Goal: Information Seeking & Learning: Check status

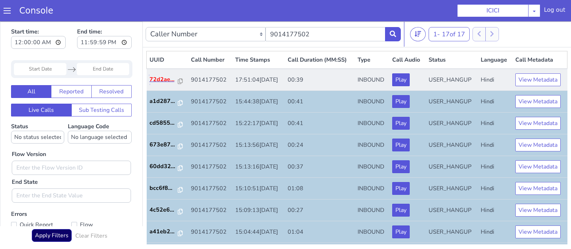
click at [160, 77] on p "72d2ae..." at bounding box center [163, 79] width 29 height 9
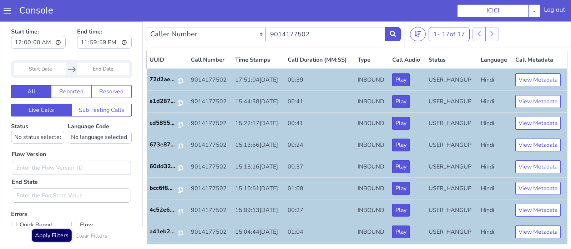
click at [49, 240] on button "Apply Filters" at bounding box center [52, 235] width 40 height 13
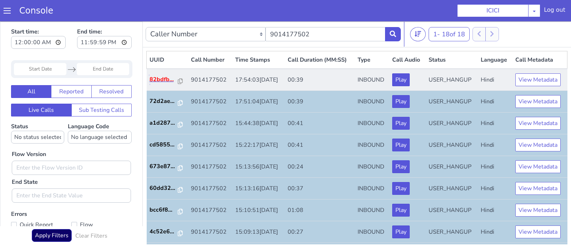
click at [160, 78] on p "82bdfb..." at bounding box center [163, 79] width 29 height 9
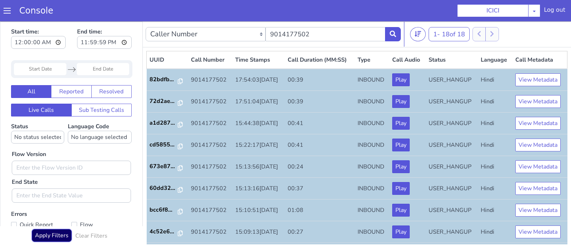
click at [60, 237] on button "Apply Filters" at bounding box center [52, 235] width 40 height 13
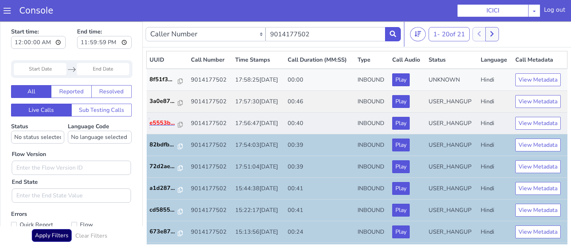
click at [167, 119] on p "e5553b..." at bounding box center [163, 123] width 29 height 9
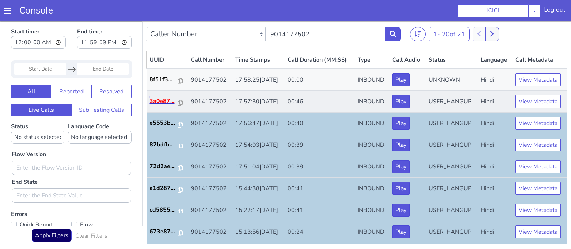
click at [163, 101] on p "3a0e87..." at bounding box center [163, 101] width 29 height 9
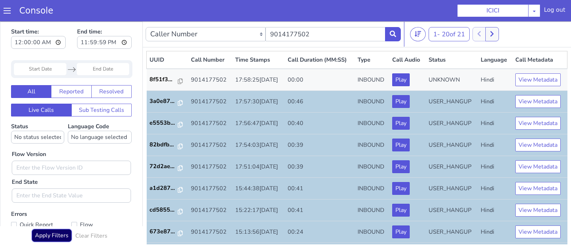
click at [53, 234] on button "Apply Filters" at bounding box center [52, 235] width 40 height 13
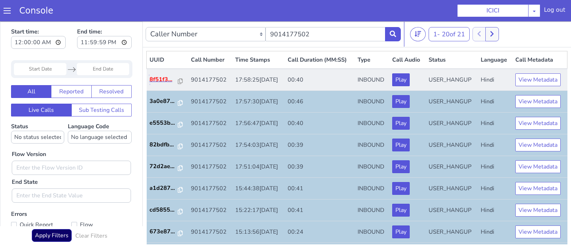
click at [166, 80] on p "8f51f3..." at bounding box center [163, 79] width 29 height 9
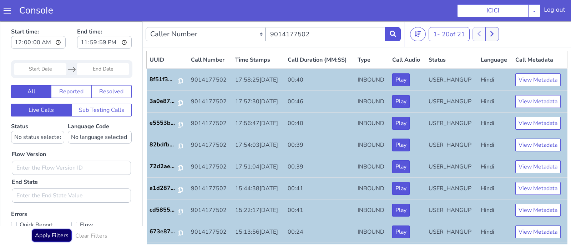
click at [55, 239] on button "Apply Filters" at bounding box center [52, 235] width 40 height 13
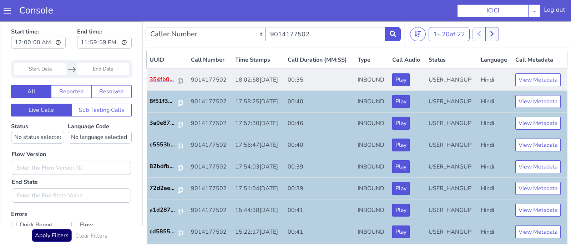
click at [157, 80] on p "354fb0..." at bounding box center [163, 79] width 29 height 9
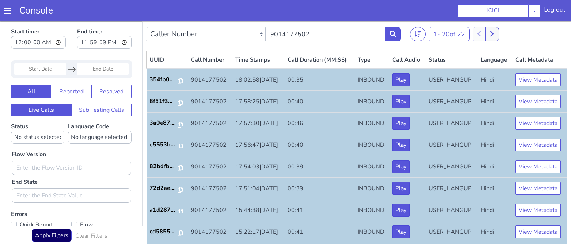
click at [52, 245] on div "Apply Filters Clear Filters" at bounding box center [71, 237] width 121 height 17
click at [44, 236] on button "Apply Filters" at bounding box center [52, 235] width 40 height 13
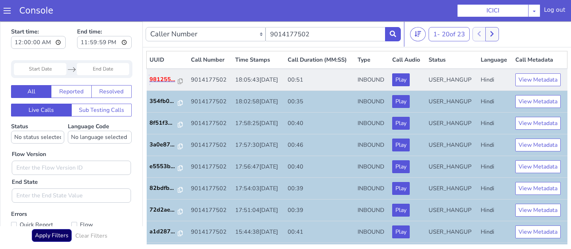
click at [165, 82] on p "981255..." at bounding box center [163, 79] width 29 height 9
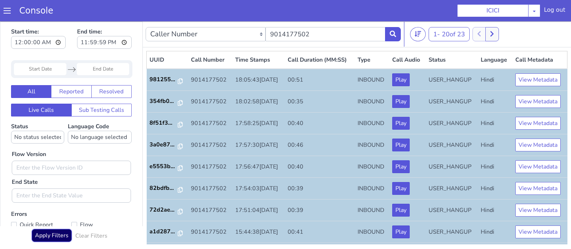
click at [51, 234] on button "Apply Filters" at bounding box center [52, 235] width 40 height 13
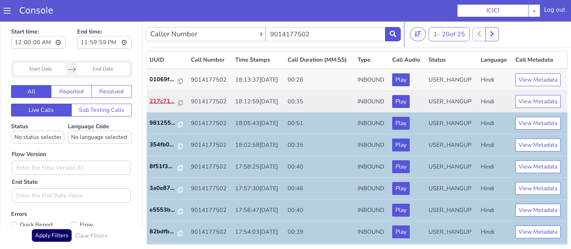
click at [156, 101] on p "217c71..." at bounding box center [163, 101] width 29 height 9
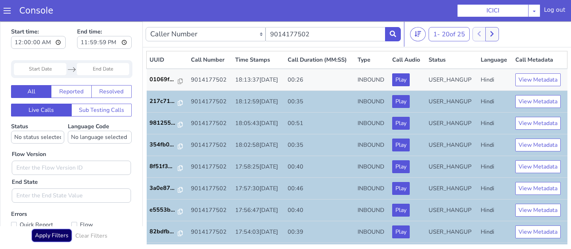
click at [60, 234] on button "Apply Filters" at bounding box center [52, 235] width 40 height 13
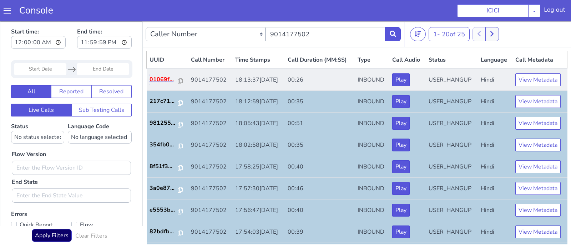
click at [166, 81] on p "01069f..." at bounding box center [163, 79] width 29 height 9
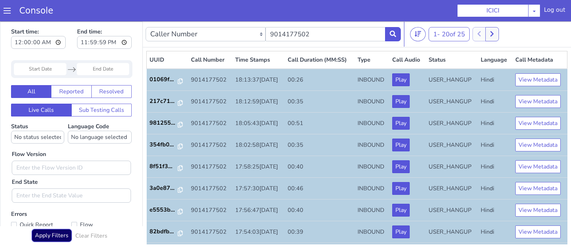
click at [49, 242] on button "Apply Filters" at bounding box center [52, 235] width 40 height 13
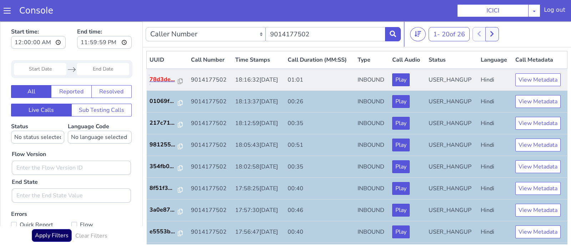
click at [166, 81] on p "78d3de..." at bounding box center [163, 79] width 29 height 9
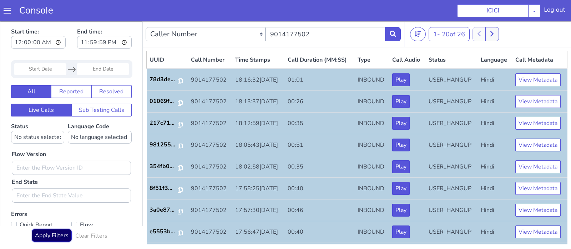
click at [57, 236] on button "Apply Filters" at bounding box center [52, 235] width 40 height 13
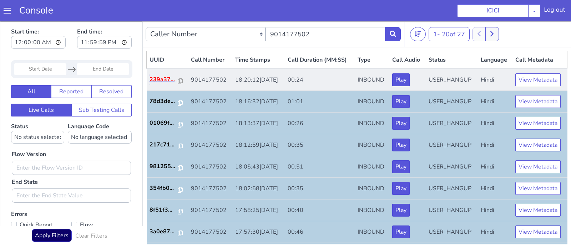
click at [161, 80] on p "239a37..." at bounding box center [163, 79] width 29 height 9
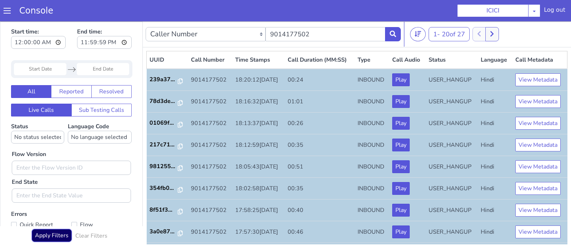
click at [60, 234] on button "Apply Filters" at bounding box center [52, 235] width 40 height 13
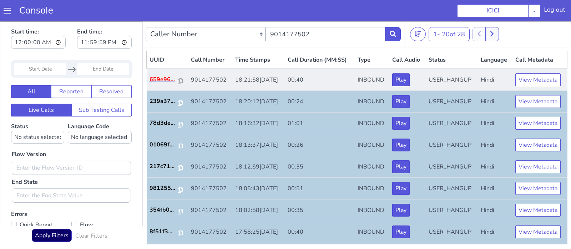
click at [169, 83] on p "659e96..." at bounding box center [163, 79] width 29 height 9
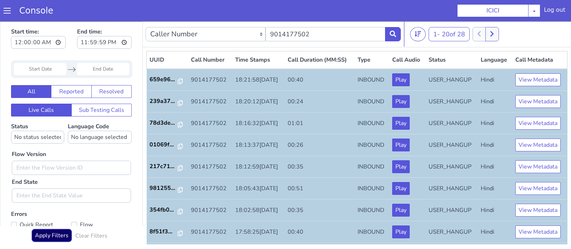
click at [59, 237] on button "Apply Filters" at bounding box center [52, 235] width 40 height 13
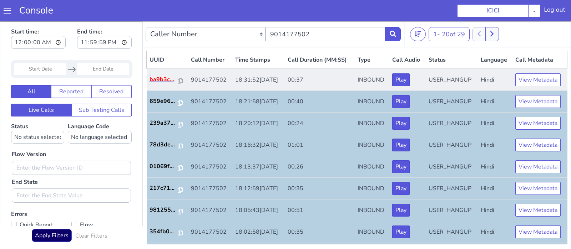
click at [167, 81] on p "ba9b3c..." at bounding box center [163, 79] width 29 height 9
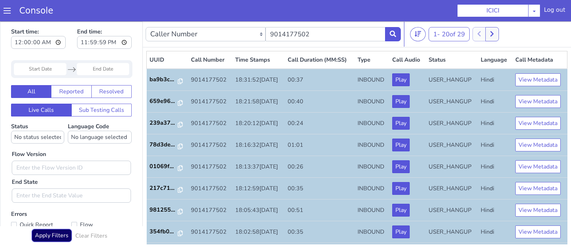
click at [65, 237] on button "Apply Filters" at bounding box center [52, 235] width 40 height 13
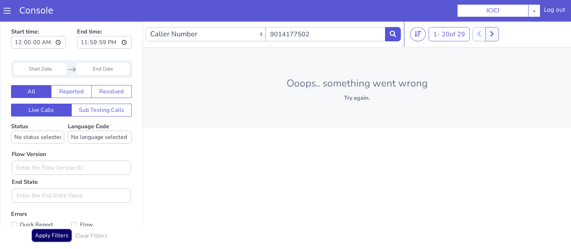
click at [54, 236] on button "Apply Filters" at bounding box center [52, 235] width 40 height 13
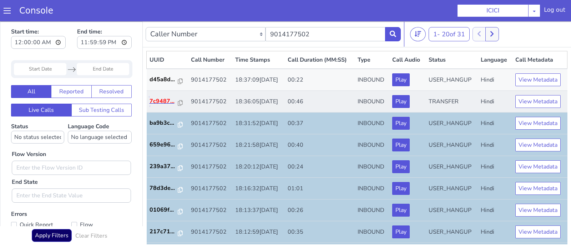
click at [164, 102] on p "7c9487..." at bounding box center [163, 101] width 29 height 9
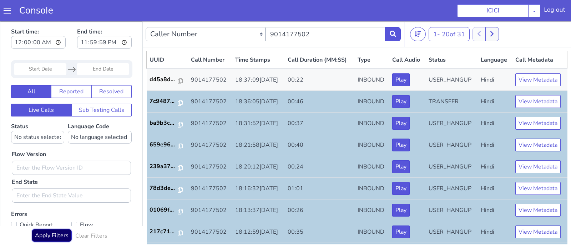
click at [52, 236] on button "Apply Filters" at bounding box center [52, 235] width 40 height 13
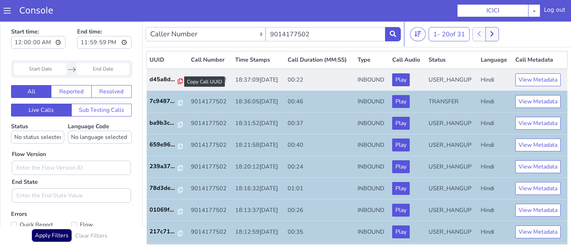
click at [178, 80] on icon at bounding box center [180, 81] width 5 height 6
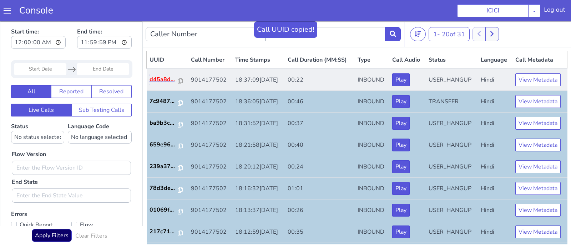
click at [170, 79] on p "d45a8d..." at bounding box center [163, 79] width 29 height 9
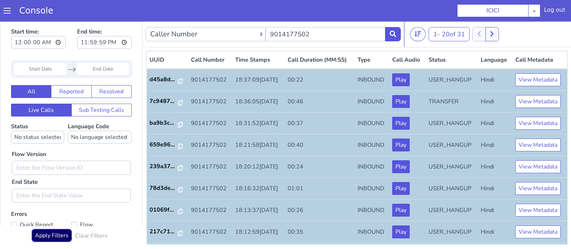
click at [56, 240] on button "Apply Filters" at bounding box center [52, 235] width 40 height 13
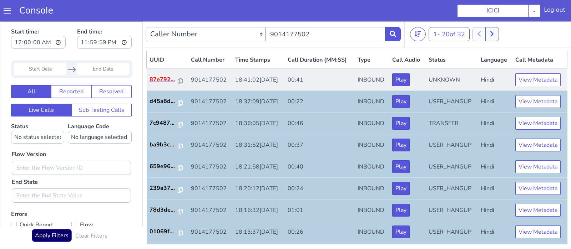
click at [158, 78] on p "87e792..." at bounding box center [163, 79] width 29 height 9
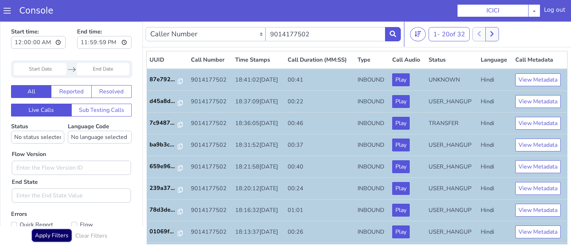
click at [58, 240] on button "Apply Filters" at bounding box center [52, 235] width 40 height 13
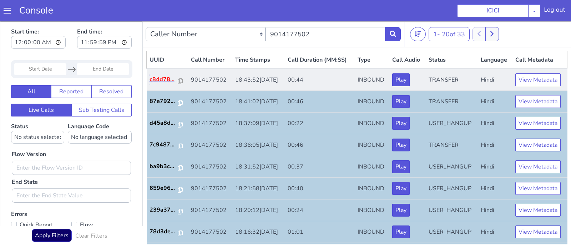
click at [157, 81] on p "c84d78..." at bounding box center [163, 79] width 29 height 9
